Goal: Transaction & Acquisition: Purchase product/service

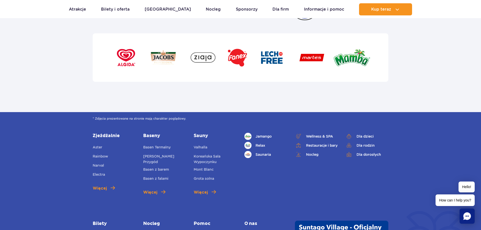
scroll to position [1718, 0]
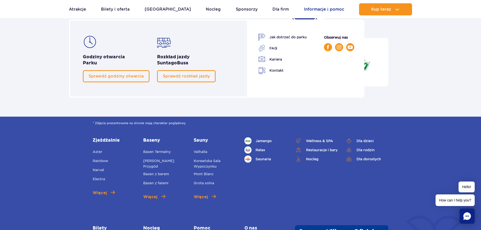
click at [313, 8] on link "Informacje i pomoc" at bounding box center [324, 9] width 40 height 12
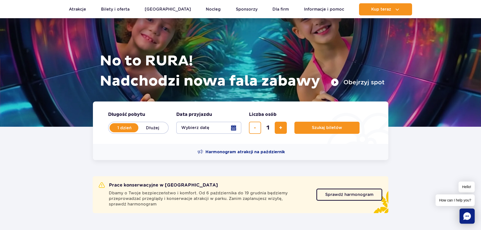
scroll to position [0, 0]
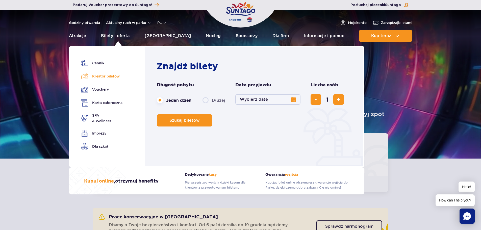
click at [111, 78] on link "Kreator biletów" at bounding box center [101, 76] width 41 height 7
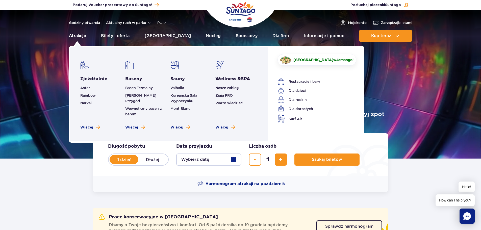
click at [77, 37] on link "Atrakcje" at bounding box center [77, 36] width 17 height 12
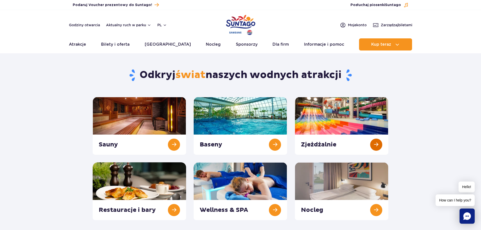
click at [321, 119] on link at bounding box center [341, 126] width 93 height 58
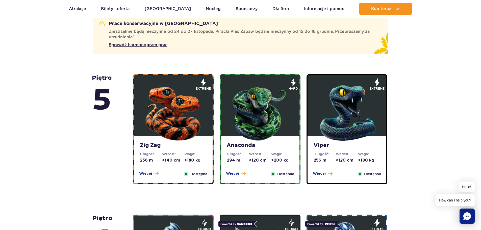
scroll to position [303, 0]
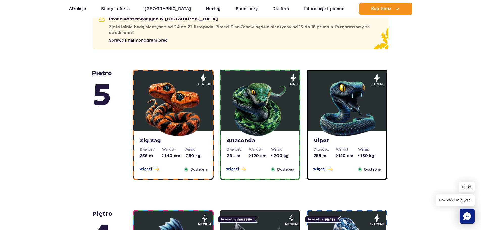
click at [172, 125] on img at bounding box center [173, 107] width 61 height 61
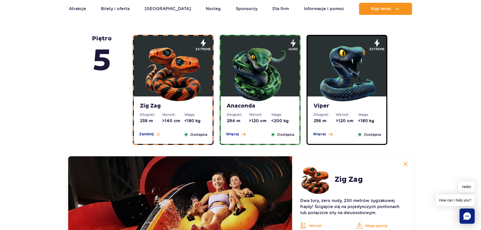
scroll to position [338, 0]
click at [250, 99] on img at bounding box center [260, 72] width 61 height 61
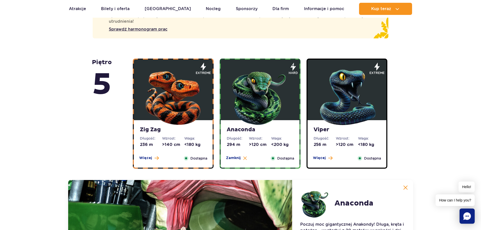
scroll to position [262, 0]
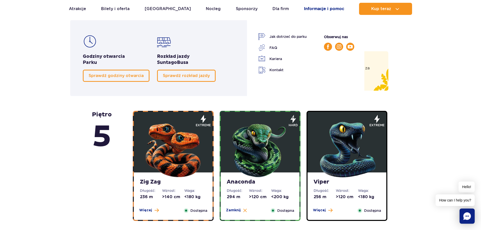
click at [310, 8] on link "Informacje i pomoc" at bounding box center [324, 9] width 40 height 12
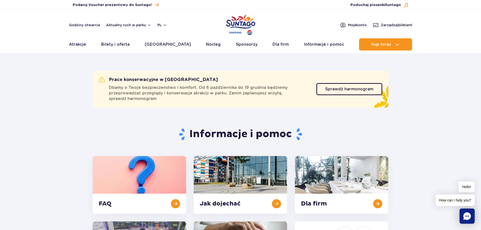
click at [240, 21] on img "Park of Poland" at bounding box center [240, 24] width 29 height 23
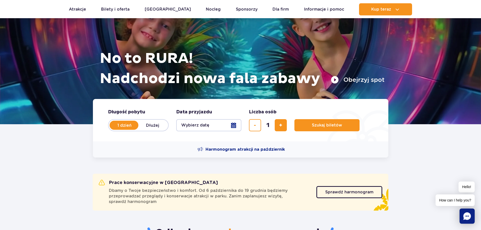
scroll to position [101, 0]
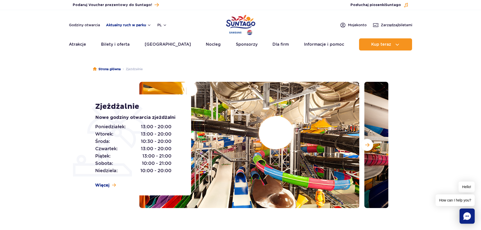
click at [115, 25] on button "Aktualny ruch w parku" at bounding box center [128, 25] width 45 height 4
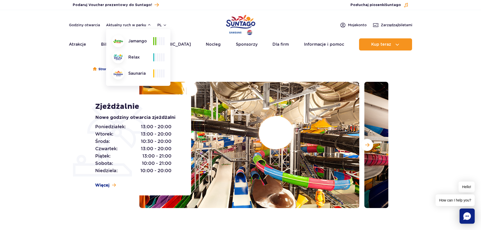
click at [161, 41] on div at bounding box center [158, 41] width 11 height 8
click at [117, 41] on img at bounding box center [118, 41] width 10 height 4
click at [34, 70] on div "Strona główna Zjeżdżalnie Zjeżdżalnie Nowe godziny otwarcia zjeżdżalni Poniedzi…" at bounding box center [240, 148] width 481 height 182
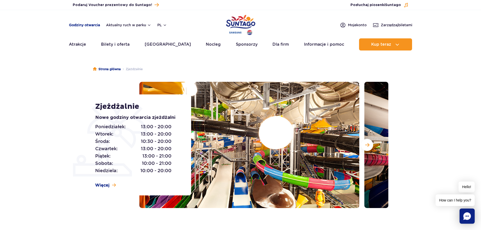
click at [83, 25] on link "Godziny otwarcia" at bounding box center [84, 24] width 31 height 5
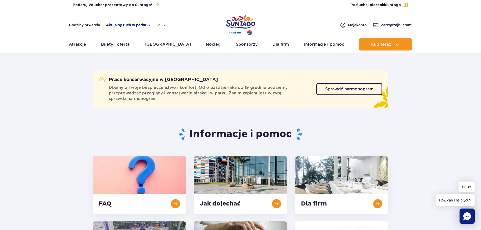
click at [117, 23] on button "Aktualny ruch w parku" at bounding box center [128, 25] width 45 height 4
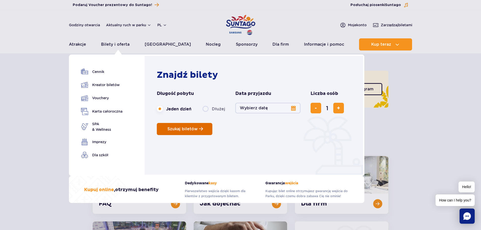
click at [191, 126] on button "Szukaj biletów" at bounding box center [185, 129] width 56 height 12
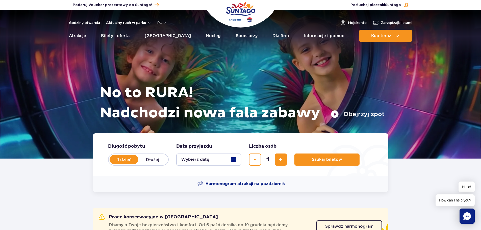
click at [133, 22] on button "Aktualny ruch w parku" at bounding box center [128, 23] width 45 height 4
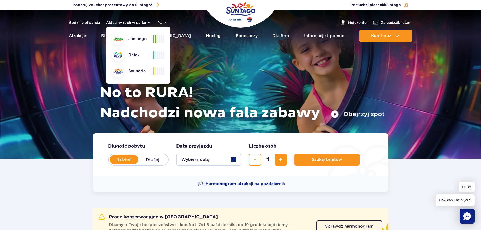
click at [138, 38] on div "Jamango" at bounding box center [132, 39] width 41 height 12
copy div "Jamango"
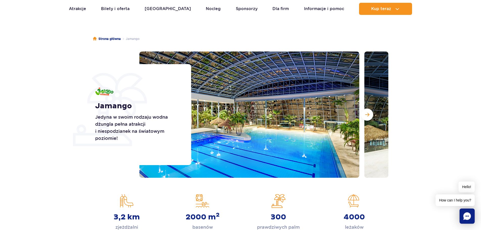
scroll to position [101, 0]
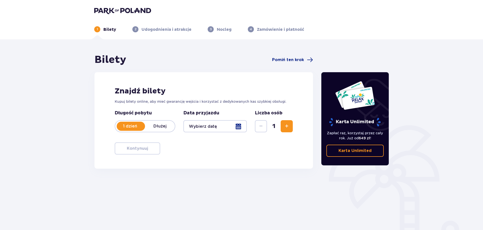
click at [206, 124] on div at bounding box center [214, 126] width 63 height 12
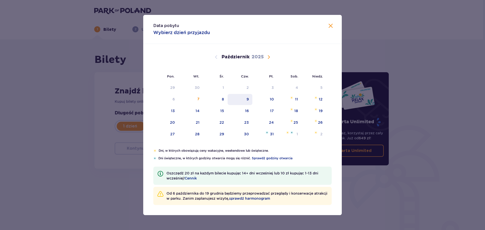
click at [248, 99] on div "9" at bounding box center [248, 99] width 2 height 5
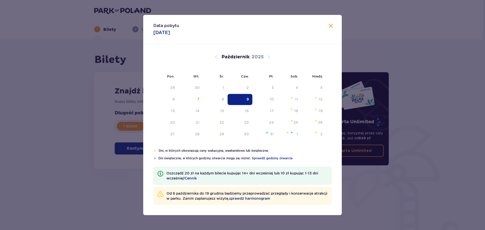
type input "09.10.25"
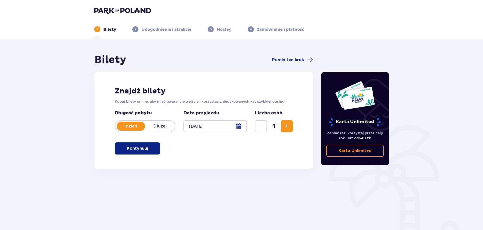
click at [288, 124] on span "Zwiększ" at bounding box center [287, 126] width 6 height 6
click at [142, 147] on p "Kontynuuj" at bounding box center [137, 149] width 21 height 6
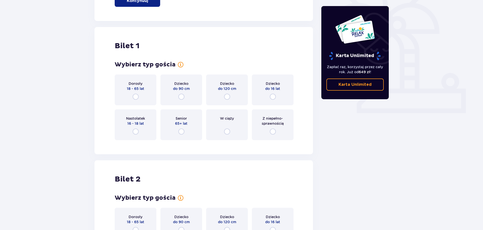
scroll to position [169, 0]
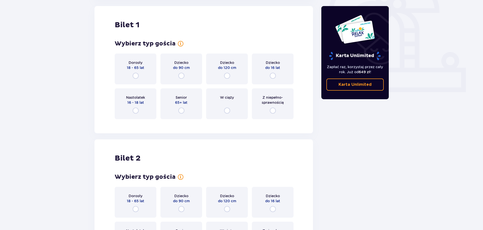
click at [136, 75] on input "radio" at bounding box center [136, 76] width 6 height 6
radio input "true"
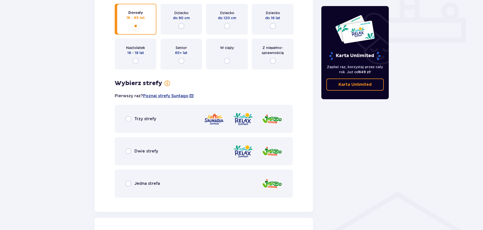
scroll to position [216, 0]
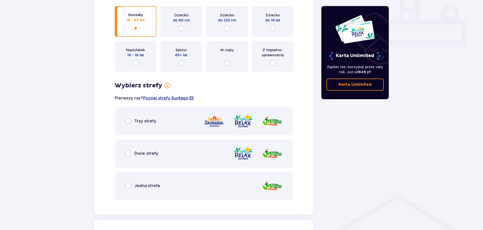
click at [229, 64] on input "radio" at bounding box center [227, 63] width 6 height 6
radio input "true"
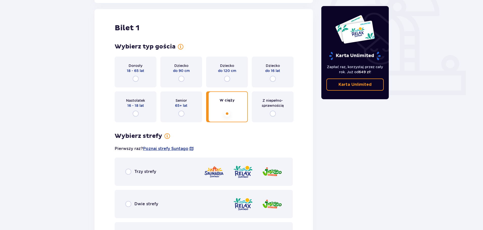
click at [138, 78] on input "radio" at bounding box center [136, 79] width 6 height 6
radio input "true"
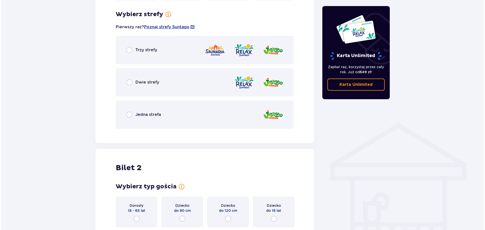
scroll to position [292, 0]
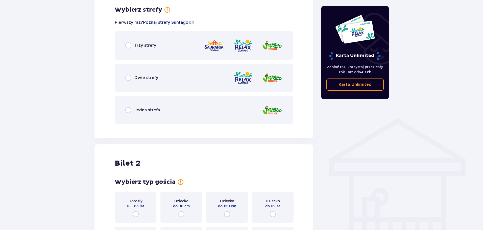
click at [170, 22] on span "Poznaj strefy Suntago" at bounding box center [165, 23] width 45 height 6
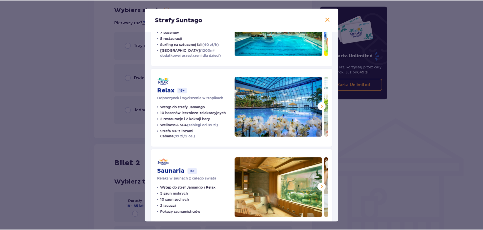
scroll to position [60, 0]
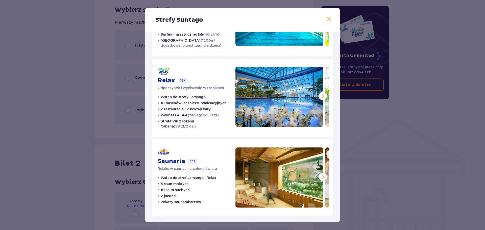
click at [192, 203] on p "Pokazy saunamistrzów" at bounding box center [181, 202] width 40 height 5
click at [328, 18] on span at bounding box center [329, 19] width 6 height 6
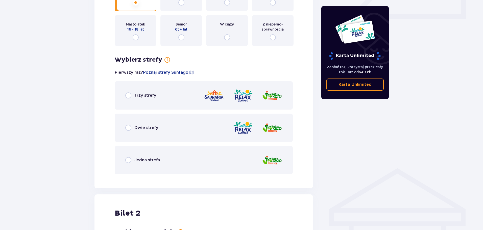
scroll to position [242, 0]
click at [153, 128] on span "Dwie strefy" at bounding box center [146, 129] width 24 height 6
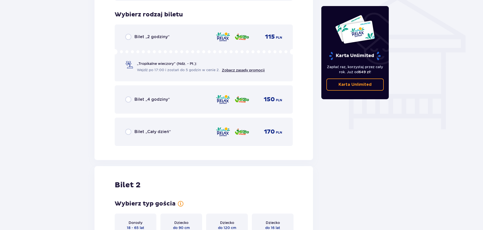
scroll to position [420, 0]
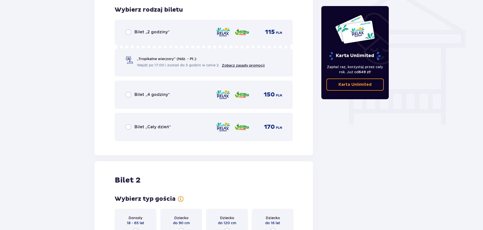
click at [189, 59] on span "„Tropikalne wieczory" (Ndz. - Pt.):" at bounding box center [167, 58] width 60 height 5
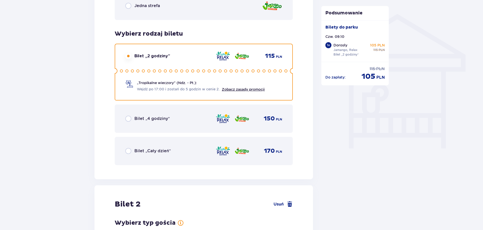
scroll to position [382, 0]
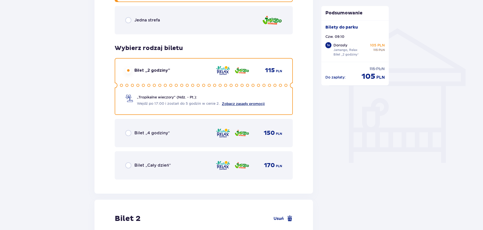
click at [246, 104] on link "Zobacz zasady promocji" at bounding box center [243, 104] width 43 height 4
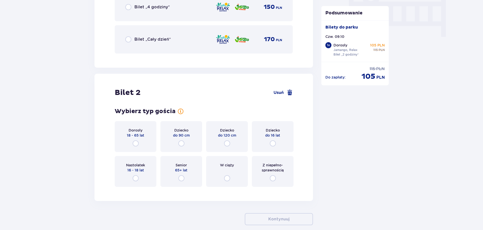
scroll to position [508, 0]
click at [226, 179] on input "radio" at bounding box center [227, 178] width 6 height 6
radio input "true"
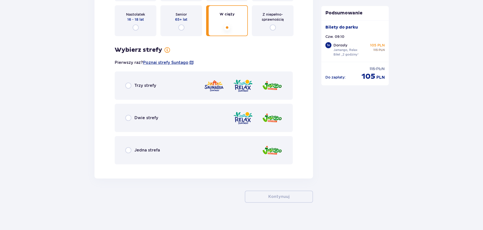
scroll to position [662, 0]
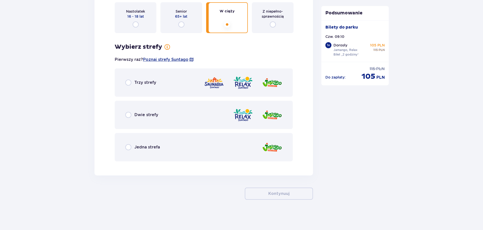
click at [124, 117] on div "Dwie strefy" at bounding box center [204, 115] width 178 height 28
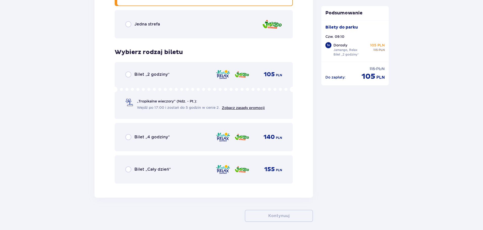
scroll to position [807, 0]
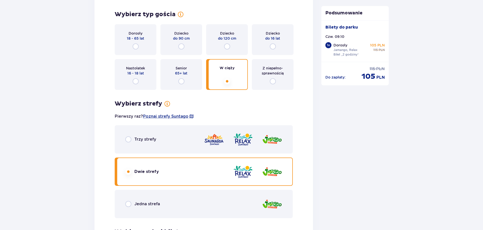
click at [147, 50] on div "Dorosły 18 - 65 lat" at bounding box center [136, 39] width 42 height 31
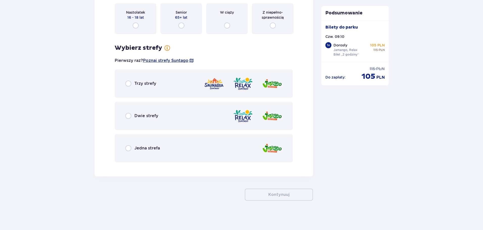
scroll to position [662, 0]
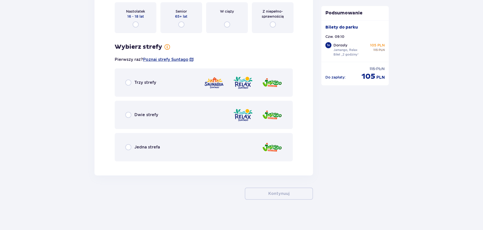
click at [126, 83] on input "radio" at bounding box center [128, 83] width 6 height 6
radio input "true"
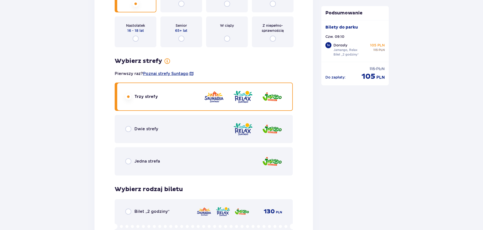
scroll to position [630, 0]
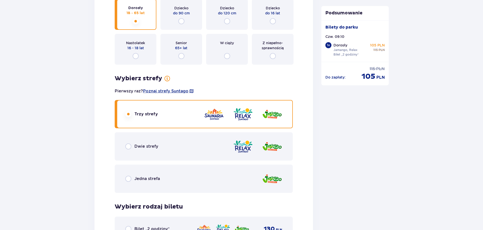
click at [128, 180] on input "radio" at bounding box center [128, 179] width 6 height 6
radio input "true"
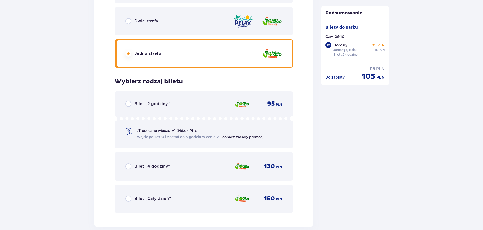
scroll to position [731, 0]
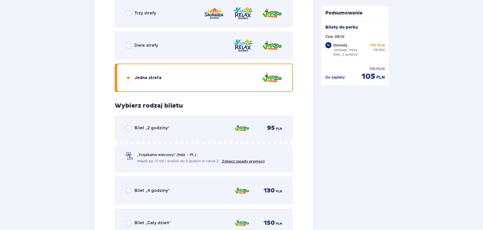
click at [125, 47] on div "Dwie strefy" at bounding box center [204, 45] width 178 height 28
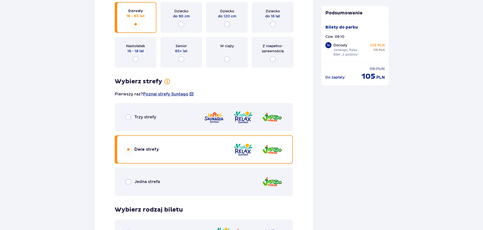
scroll to position [630, 0]
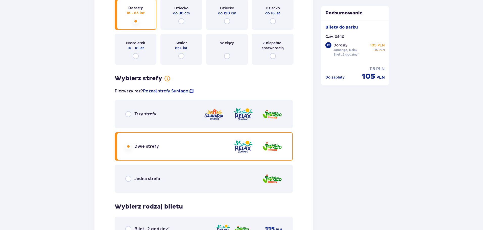
click at [127, 114] on input "radio" at bounding box center [128, 114] width 6 height 6
radio input "true"
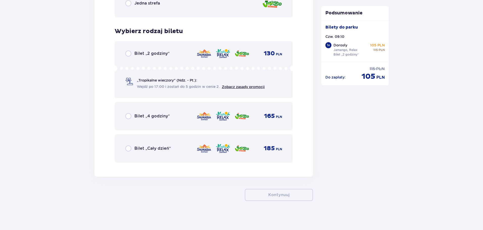
scroll to position [807, 0]
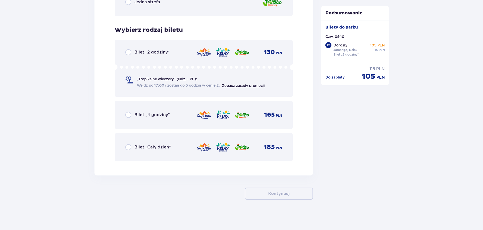
click at [127, 52] on input "radio" at bounding box center [128, 52] width 6 height 6
radio input "true"
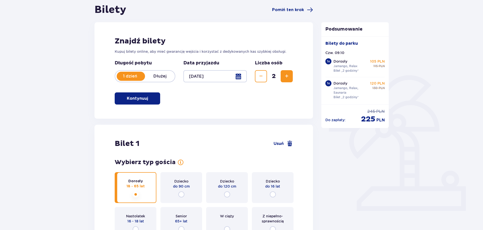
scroll to position [0, 0]
